Goal: Task Accomplishment & Management: Use online tool/utility

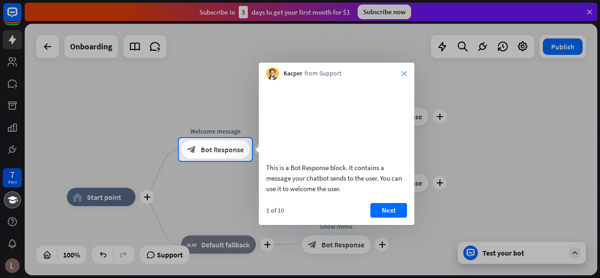
click at [405, 73] on icon "close" at bounding box center [404, 73] width 5 height 5
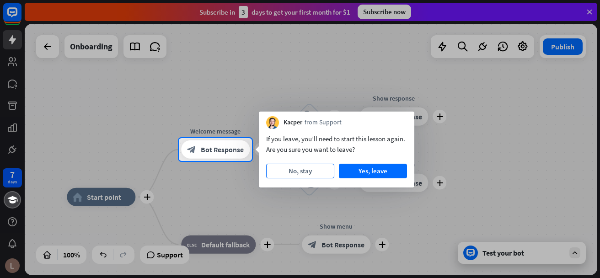
click at [304, 172] on button "No, stay" at bounding box center [300, 171] width 68 height 15
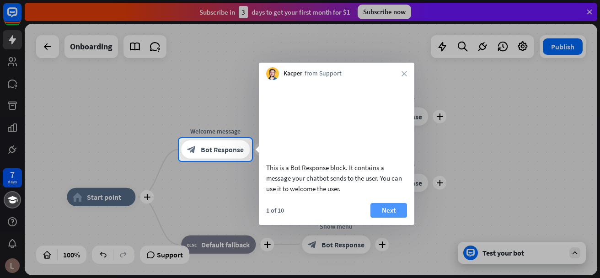
click at [380, 216] on button "Next" at bounding box center [388, 210] width 37 height 15
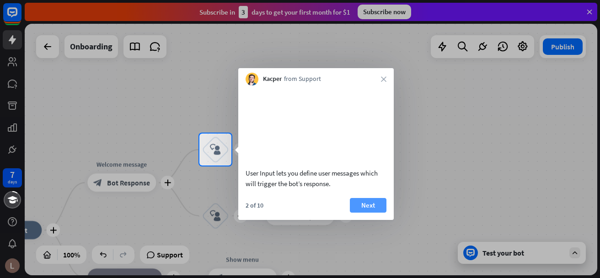
click at [377, 213] on button "Next" at bounding box center [368, 205] width 37 height 15
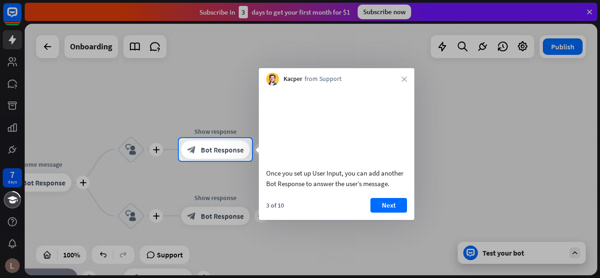
click at [377, 213] on button "Next" at bounding box center [388, 205] width 37 height 15
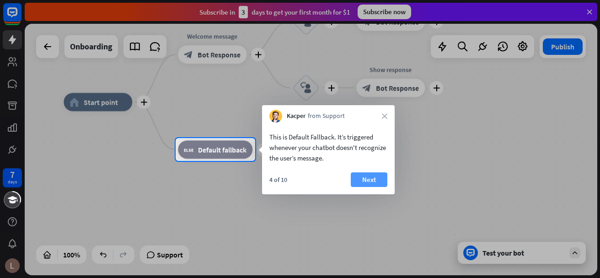
click at [368, 182] on button "Next" at bounding box center [369, 179] width 37 height 15
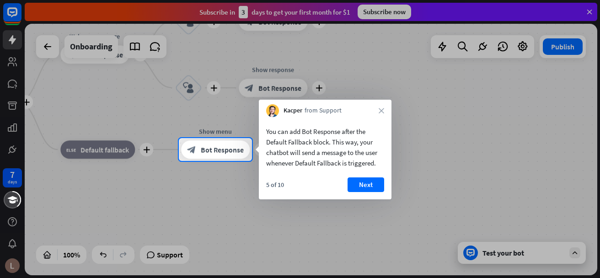
click at [368, 182] on button "Next" at bounding box center [366, 184] width 37 height 15
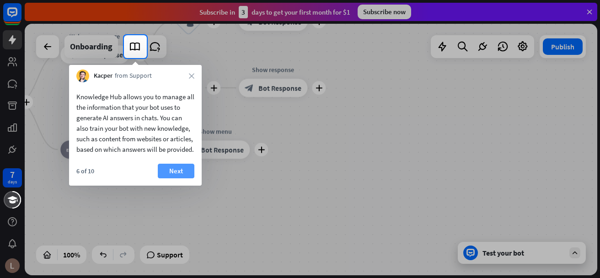
click at [176, 178] on button "Next" at bounding box center [176, 171] width 37 height 15
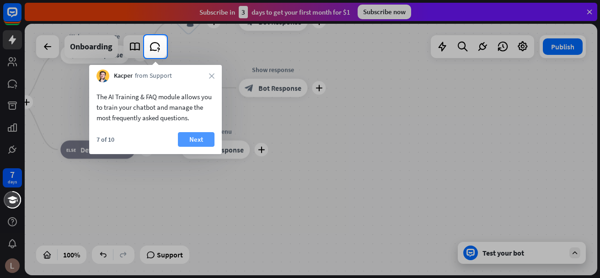
click at [198, 139] on button "Next" at bounding box center [196, 139] width 37 height 15
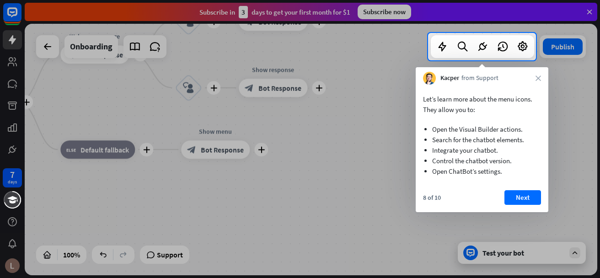
click at [509, 183] on div "Let’s learn more about the menu icons. They allow you to: Open the Visual Build…" at bounding box center [482, 135] width 133 height 101
click at [517, 193] on button "Next" at bounding box center [522, 197] width 37 height 15
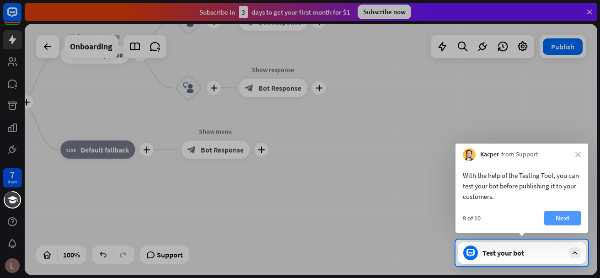
click at [568, 222] on button "Next" at bounding box center [562, 218] width 37 height 15
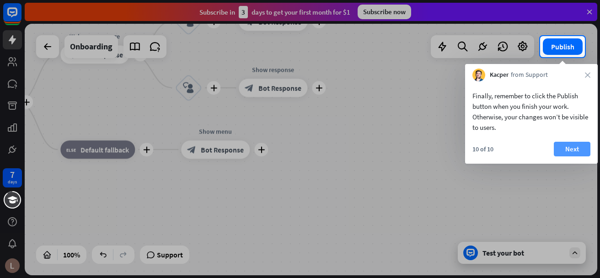
click at [571, 147] on button "Next" at bounding box center [572, 149] width 37 height 15
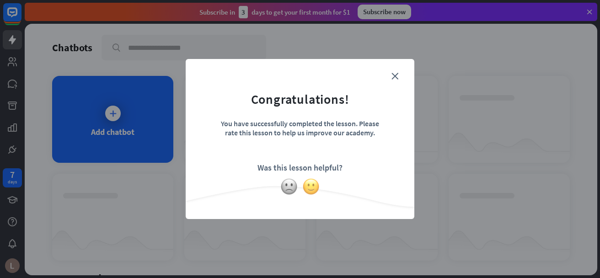
click at [310, 187] on img at bounding box center [310, 186] width 17 height 17
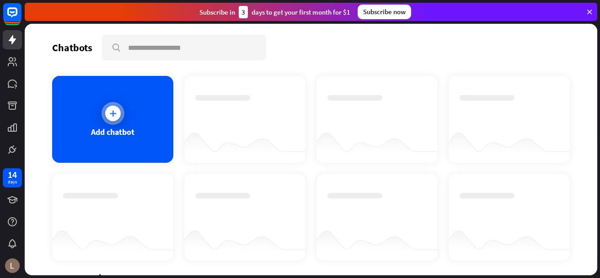
click at [145, 133] on div "Add chatbot" at bounding box center [112, 119] width 121 height 87
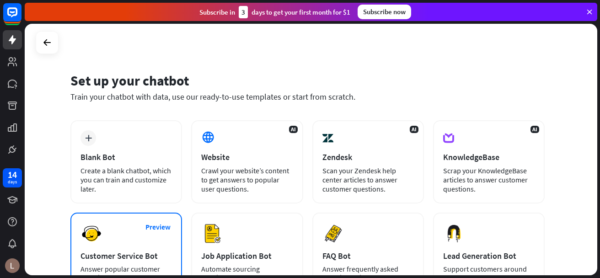
click at [110, 252] on div "Customer Service Bot" at bounding box center [125, 256] width 91 height 11
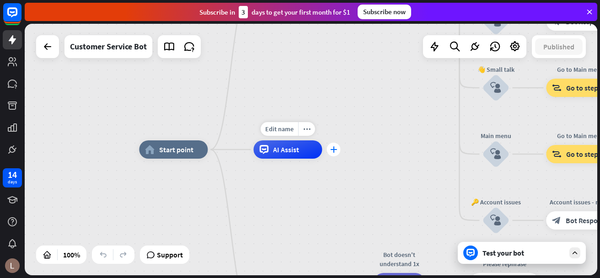
click at [335, 151] on icon "plus" at bounding box center [333, 149] width 7 height 6
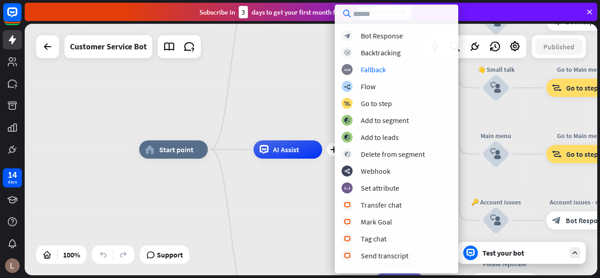
click at [273, 199] on div "home_2 Start point Welcome message block_bot_response Bot Response 🔙 Main menu …" at bounding box center [425, 276] width 573 height 252
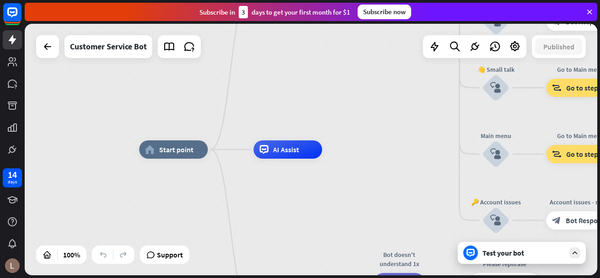
drag, startPoint x: 599, startPoint y: 172, endPoint x: 598, endPoint y: 192, distance: 20.6
click at [598, 192] on div "home_2 Start point Welcome message block_bot_response Bot Response 🔙 Main menu …" at bounding box center [312, 151] width 575 height 254
click at [572, 252] on icon at bounding box center [575, 253] width 8 height 8
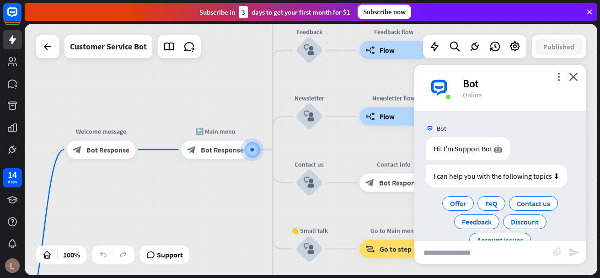
scroll to position [22, 0]
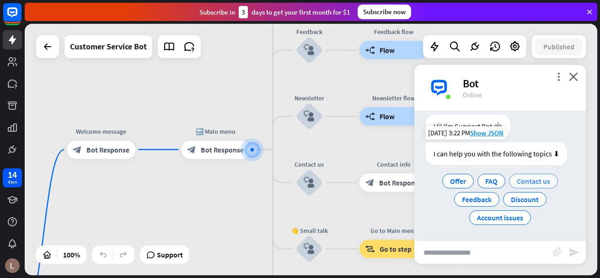
click at [525, 179] on span "Contact us" at bounding box center [533, 181] width 33 height 9
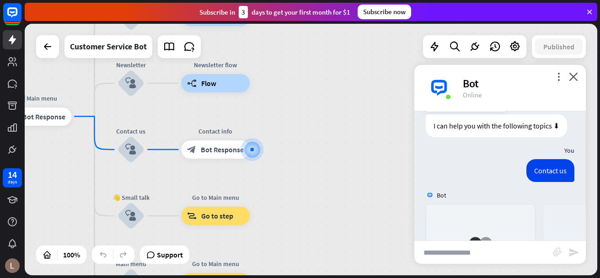
scroll to position [209, 0]
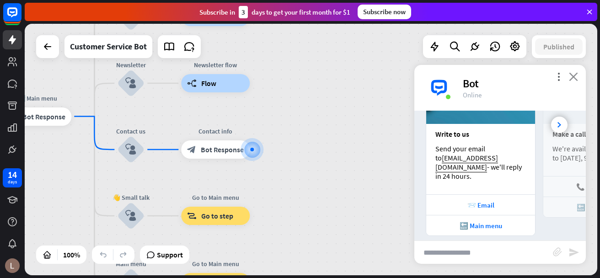
click at [572, 76] on icon "close" at bounding box center [573, 76] width 9 height 9
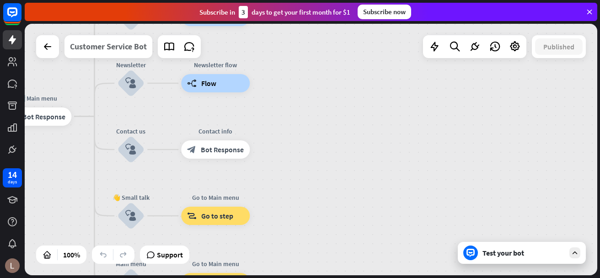
click at [134, 47] on div "Customer Service Bot" at bounding box center [108, 46] width 77 height 23
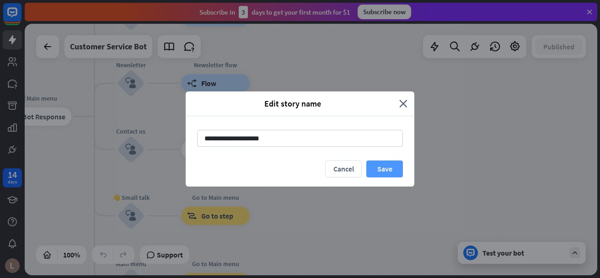
click at [391, 170] on button "Save" at bounding box center [384, 169] width 37 height 17
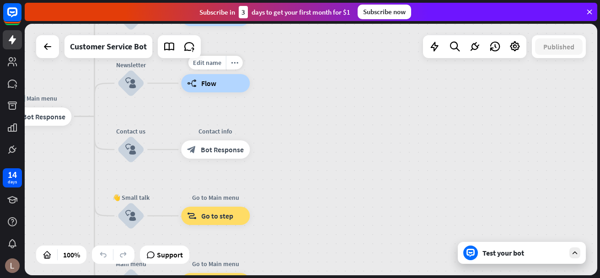
click at [200, 82] on div "builder_tree Flow" at bounding box center [215, 83] width 69 height 18
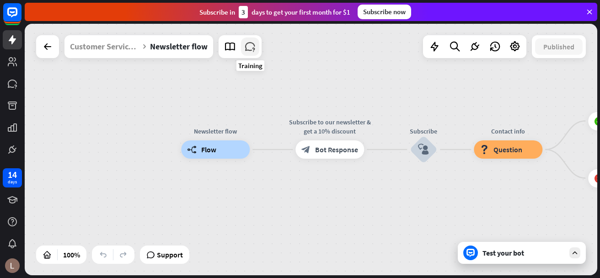
click at [251, 49] on icon at bounding box center [250, 47] width 12 height 12
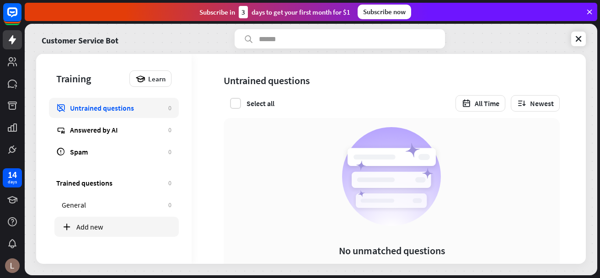
click at [108, 225] on div "Add new" at bounding box center [123, 226] width 95 height 9
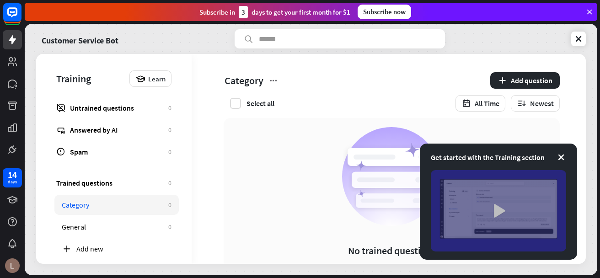
click at [493, 202] on img at bounding box center [498, 210] width 135 height 81
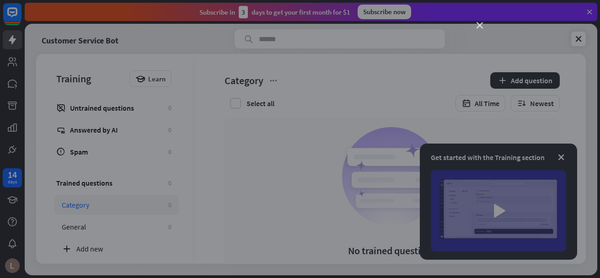
click at [479, 23] on icon "close" at bounding box center [480, 25] width 6 height 6
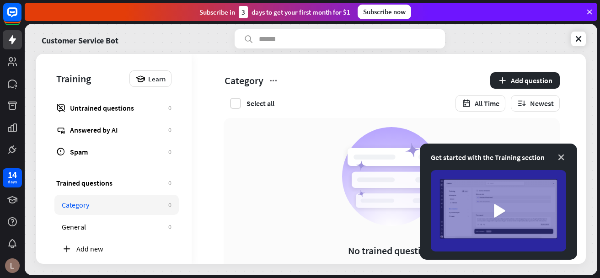
click at [559, 159] on icon at bounding box center [561, 157] width 9 height 9
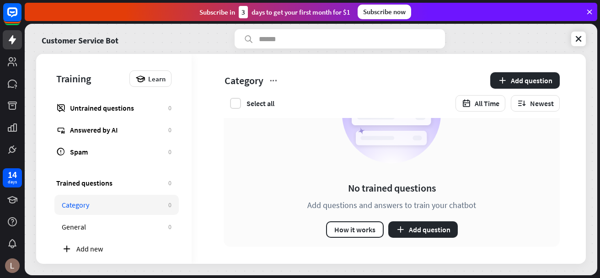
scroll to position [65, 0]
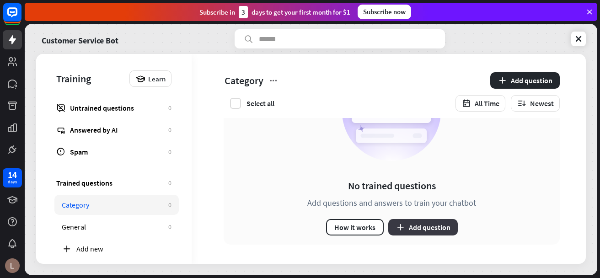
click at [411, 227] on button "Add question" at bounding box center [423, 227] width 70 height 16
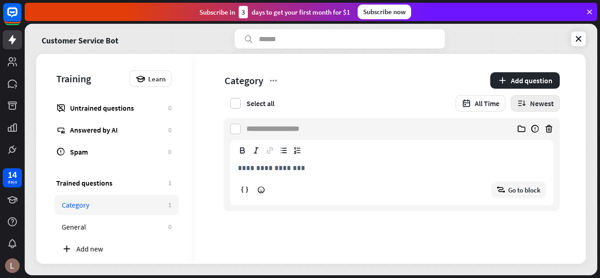
click at [522, 99] on icon "button" at bounding box center [522, 104] width 10 height 10
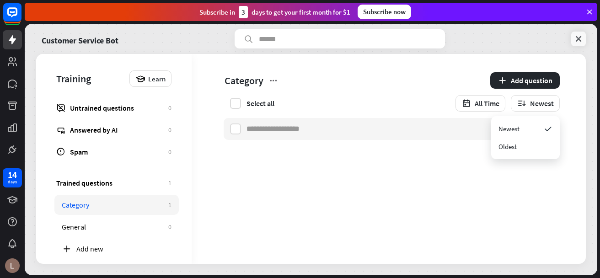
click at [578, 36] on icon at bounding box center [578, 38] width 9 height 9
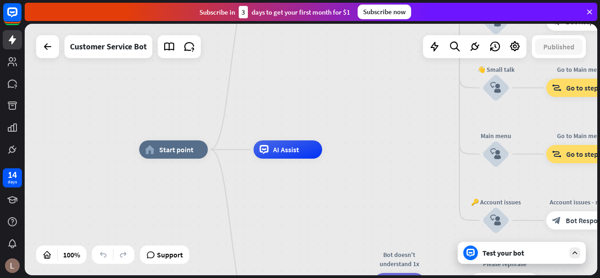
click at [590, 10] on icon at bounding box center [589, 12] width 8 height 8
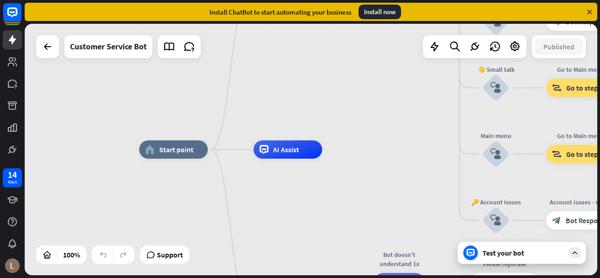
click at [590, 10] on icon at bounding box center [589, 12] width 8 height 8
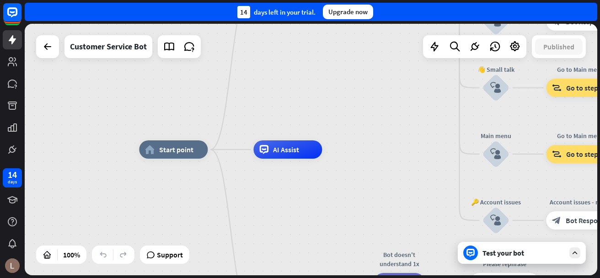
click at [590, 10] on div "14 days left in your trial. Upgrade now" at bounding box center [311, 12] width 573 height 18
click at [47, 43] on icon at bounding box center [47, 46] width 11 height 11
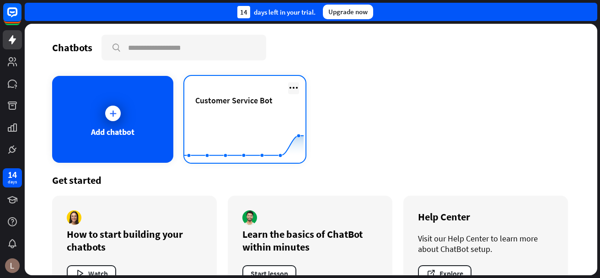
click at [288, 87] on icon at bounding box center [293, 87] width 11 height 11
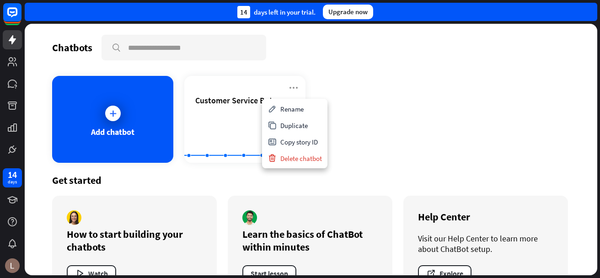
click at [371, 116] on div "Add chatbot Customer Service Bot Created with Highcharts 10.1.0 0 1 2" at bounding box center [311, 119] width 518 height 87
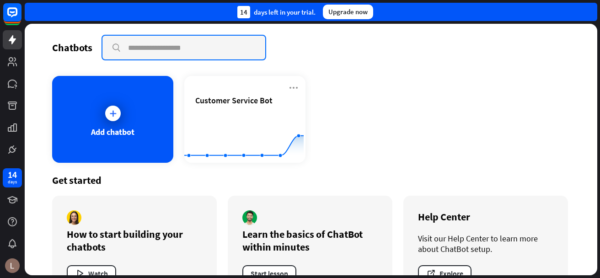
click at [179, 47] on input "text" at bounding box center [183, 48] width 163 height 24
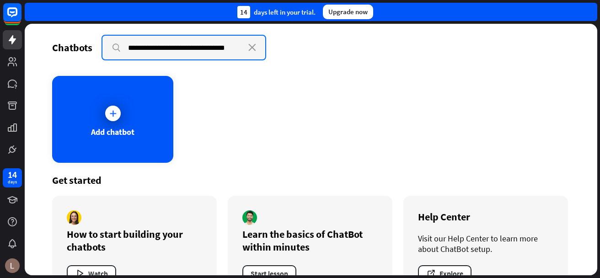
type input "**********"
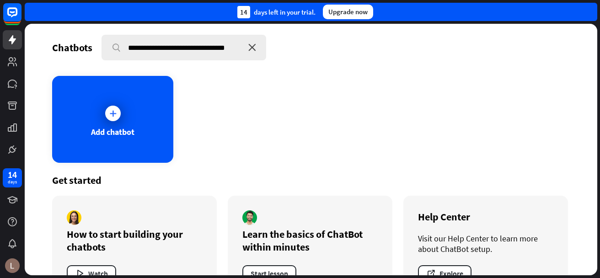
click at [252, 48] on icon "close" at bounding box center [252, 47] width 8 height 7
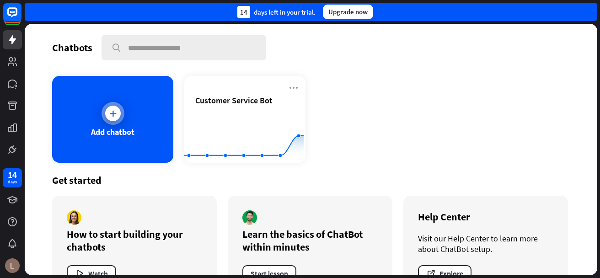
click at [161, 106] on div "Add chatbot" at bounding box center [112, 119] width 121 height 87
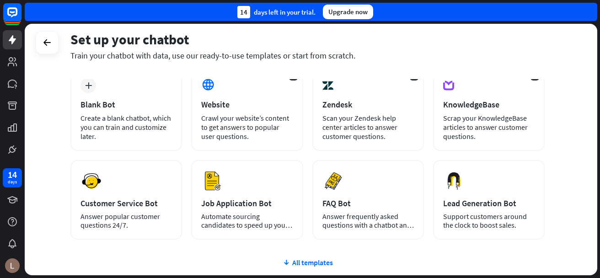
scroll to position [89, 0]
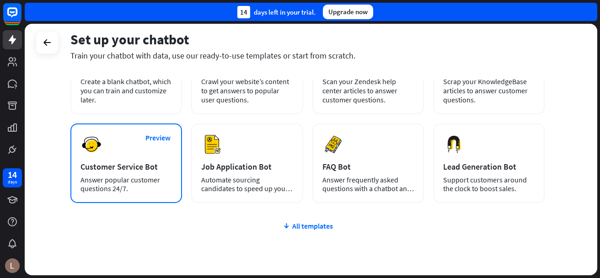
click at [115, 173] on div "Preview Customer Service Bot Answer popular customer questions 24/7." at bounding box center [126, 163] width 112 height 80
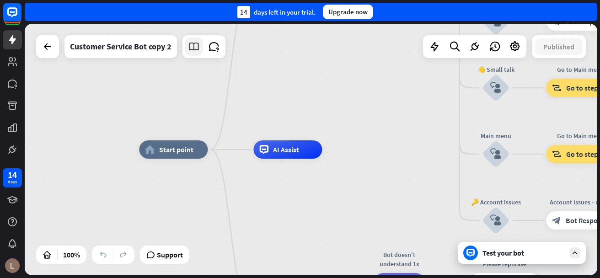
click at [194, 42] on icon at bounding box center [194, 47] width 12 height 12
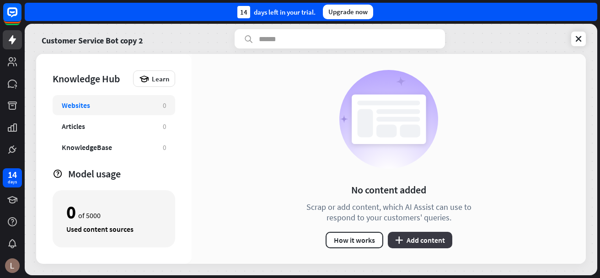
click at [414, 236] on button "plus Add content" at bounding box center [420, 240] width 64 height 16
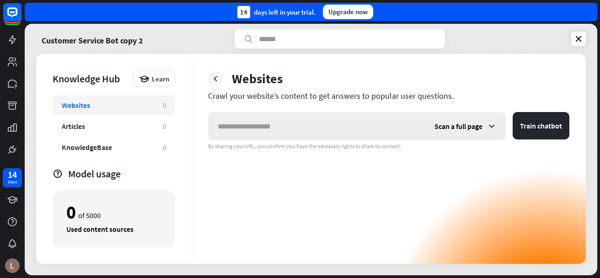
click at [489, 126] on icon at bounding box center [491, 126] width 9 height 9
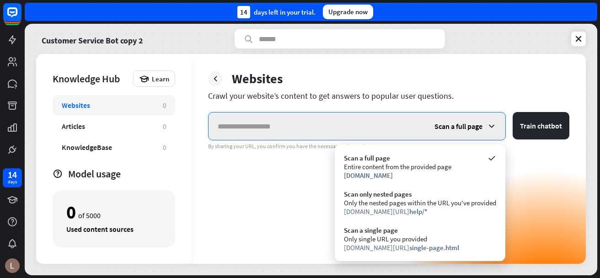
click at [300, 129] on input "text" at bounding box center [317, 126] width 217 height 27
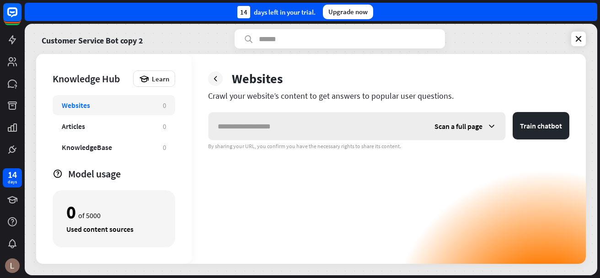
click at [497, 129] on div "Scan a full page" at bounding box center [465, 126] width 80 height 27
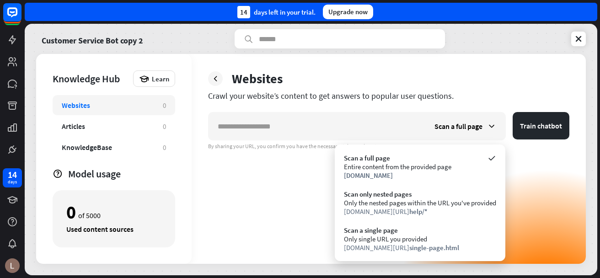
click at [493, 58] on div "Websites Crawl your website’s content to get answers to popular user questions.…" at bounding box center [389, 159] width 394 height 210
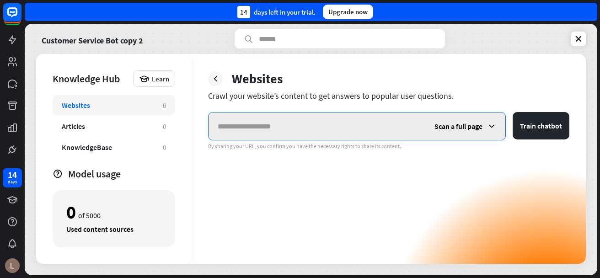
click at [267, 126] on input "text" at bounding box center [317, 126] width 217 height 27
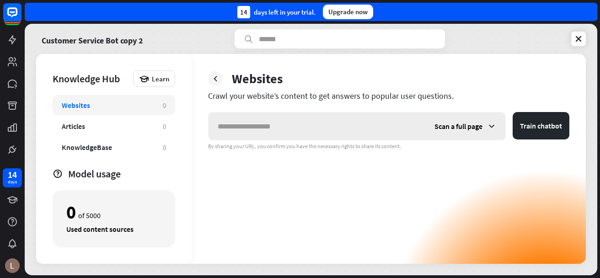
click at [495, 124] on icon at bounding box center [491, 126] width 9 height 9
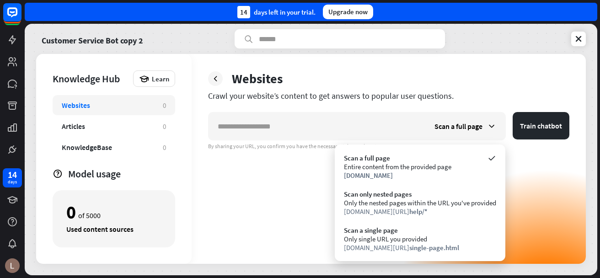
click at [553, 188] on div "Scan a full page Train chatbot By sharing your URL, you confirm you have the ne…" at bounding box center [388, 188] width 361 height 152
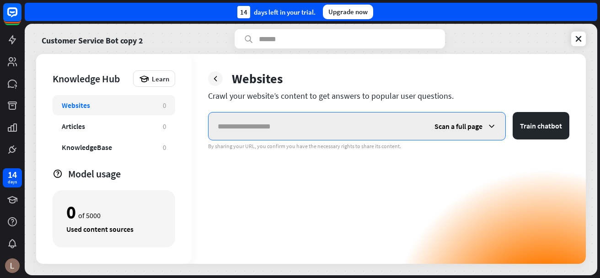
click at [248, 134] on input "text" at bounding box center [317, 126] width 217 height 27
paste input "**********"
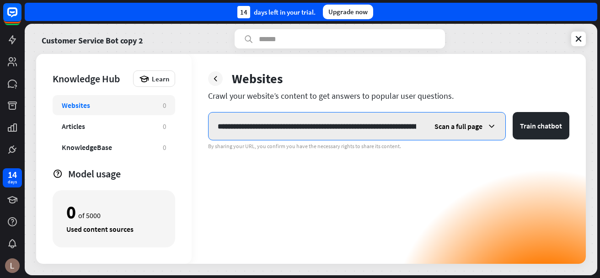
scroll to position [0, 45722]
type input "**********"
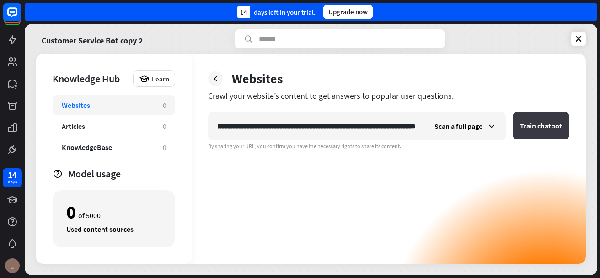
scroll to position [0, 0]
click at [539, 121] on button "Train chatbot" at bounding box center [541, 125] width 57 height 27
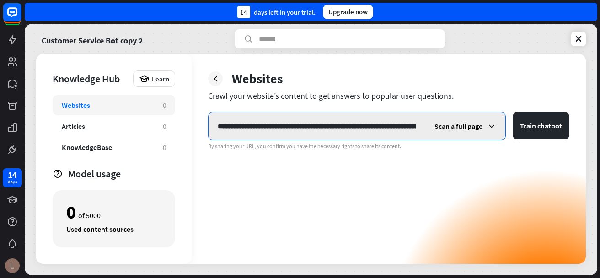
click at [393, 127] on input "text" at bounding box center [317, 126] width 216 height 27
click at [513, 112] on button "Train chatbot" at bounding box center [541, 125] width 57 height 27
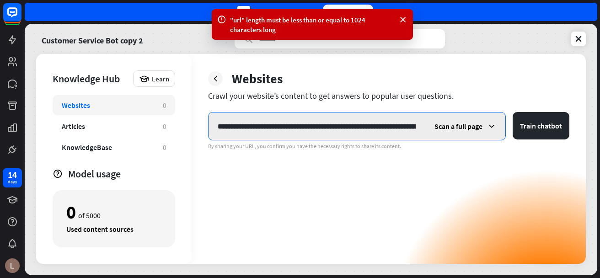
click at [513, 112] on button "Train chatbot" at bounding box center [541, 125] width 57 height 27
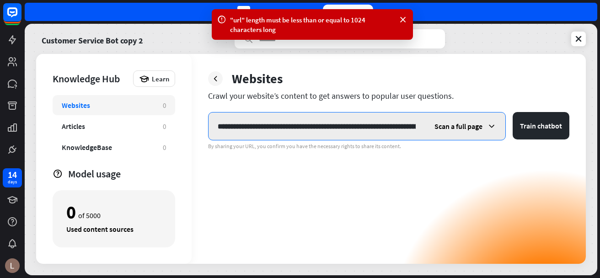
click at [513, 112] on button "Train chatbot" at bounding box center [541, 125] width 57 height 27
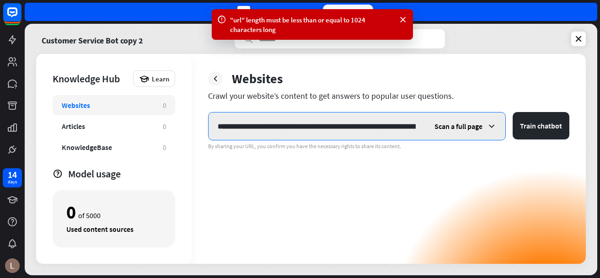
click at [513, 112] on button "Train chatbot" at bounding box center [541, 125] width 57 height 27
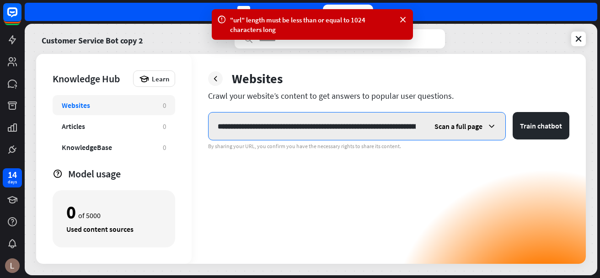
click at [513, 112] on button "Train chatbot" at bounding box center [541, 125] width 57 height 27
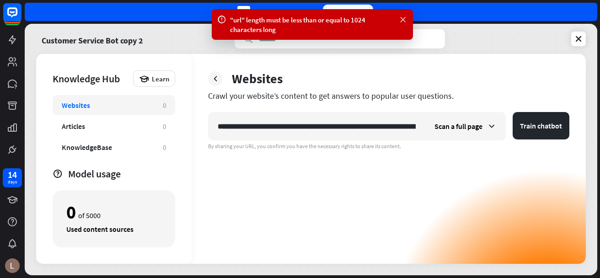
click at [404, 16] on icon at bounding box center [402, 20] width 9 height 10
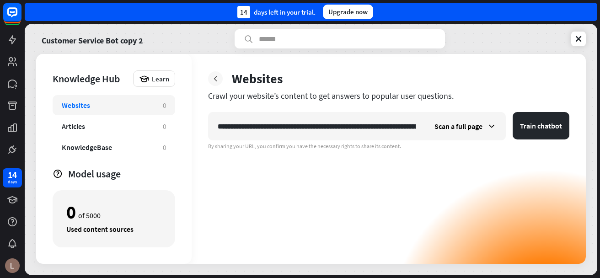
click at [217, 81] on icon at bounding box center [215, 78] width 9 height 9
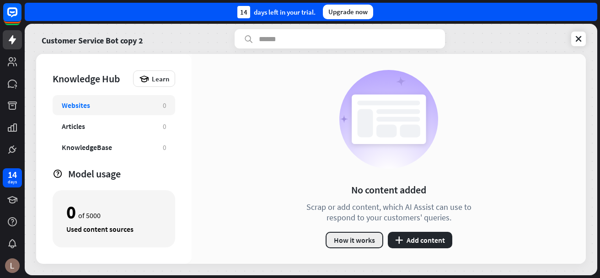
click at [358, 241] on button "How it works" at bounding box center [355, 240] width 58 height 16
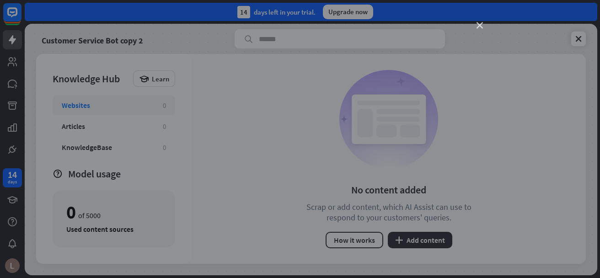
click at [478, 25] on icon "close" at bounding box center [480, 25] width 6 height 6
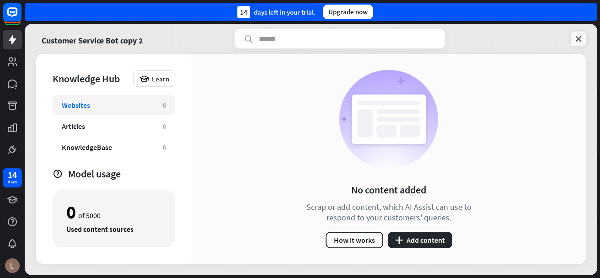
click at [575, 39] on icon at bounding box center [578, 38] width 9 height 9
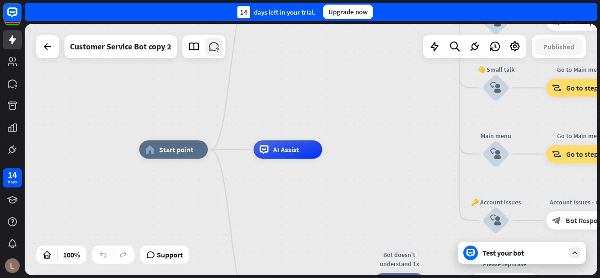
click at [218, 52] on icon at bounding box center [214, 47] width 12 height 12
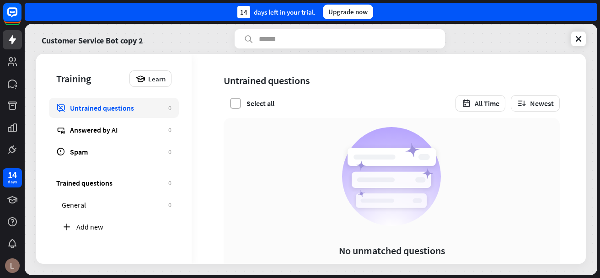
click at [237, 103] on label at bounding box center [235, 103] width 11 height 11
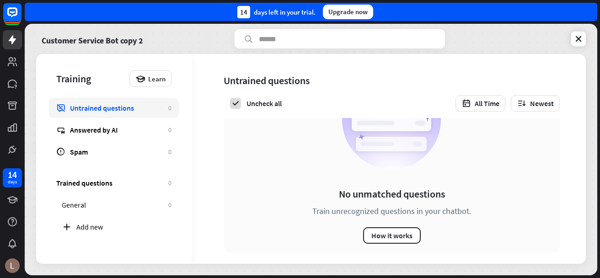
scroll to position [65, 0]
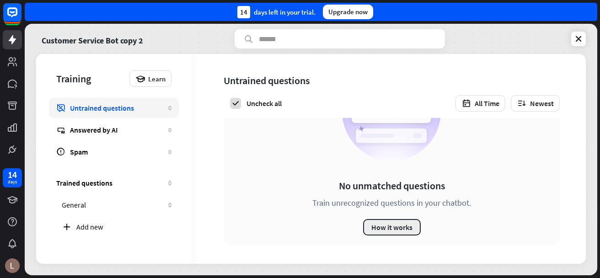
click at [398, 231] on button "How it works" at bounding box center [392, 227] width 58 height 16
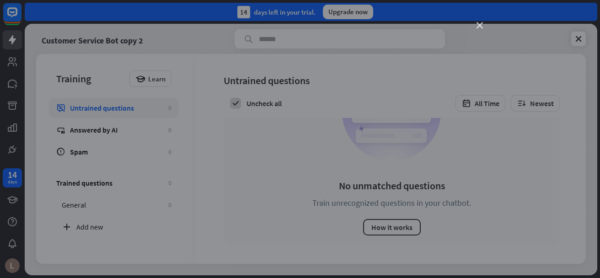
click at [478, 22] on icon "close" at bounding box center [480, 25] width 6 height 6
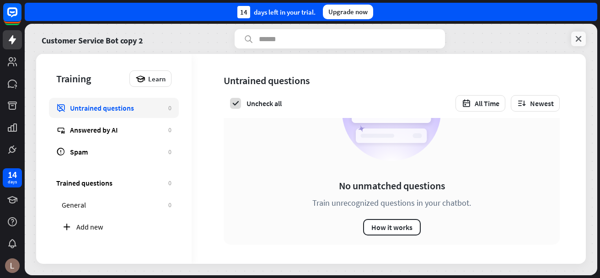
click at [580, 36] on icon at bounding box center [578, 38] width 9 height 9
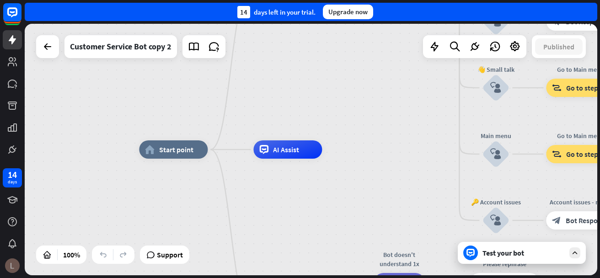
click at [15, 263] on img at bounding box center [12, 265] width 15 height 15
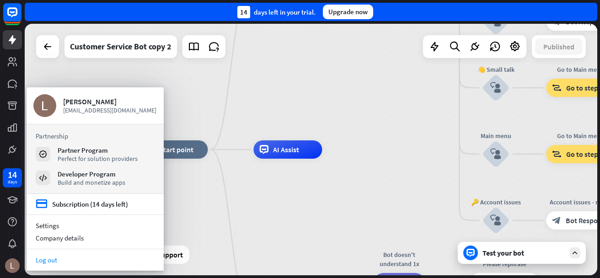
click at [120, 262] on link "Log out" at bounding box center [95, 260] width 137 height 12
